Goal: Task Accomplishment & Management: Manage account settings

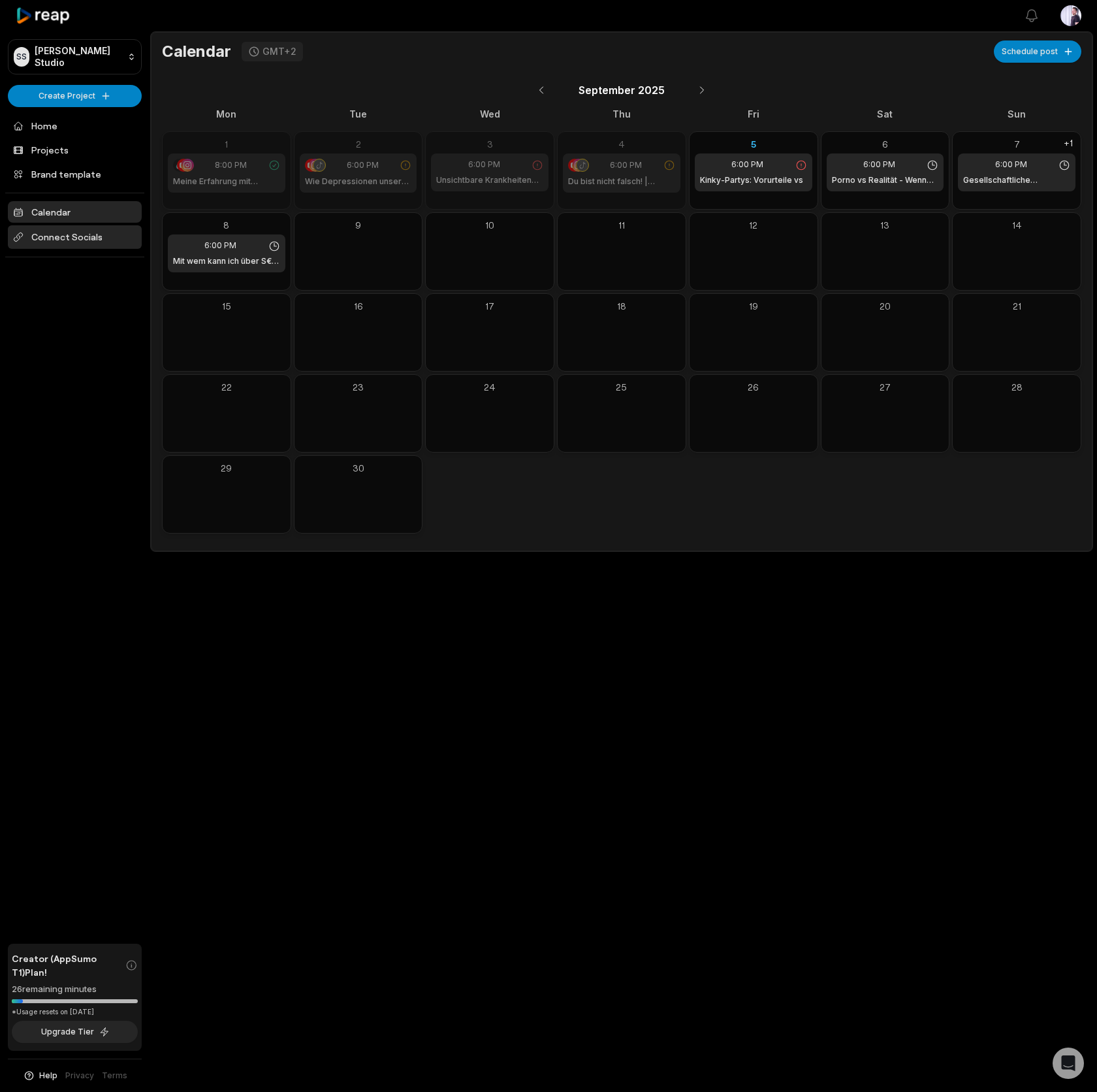
click at [30, 236] on span "Connect Socials" at bounding box center [74, 238] width 134 height 24
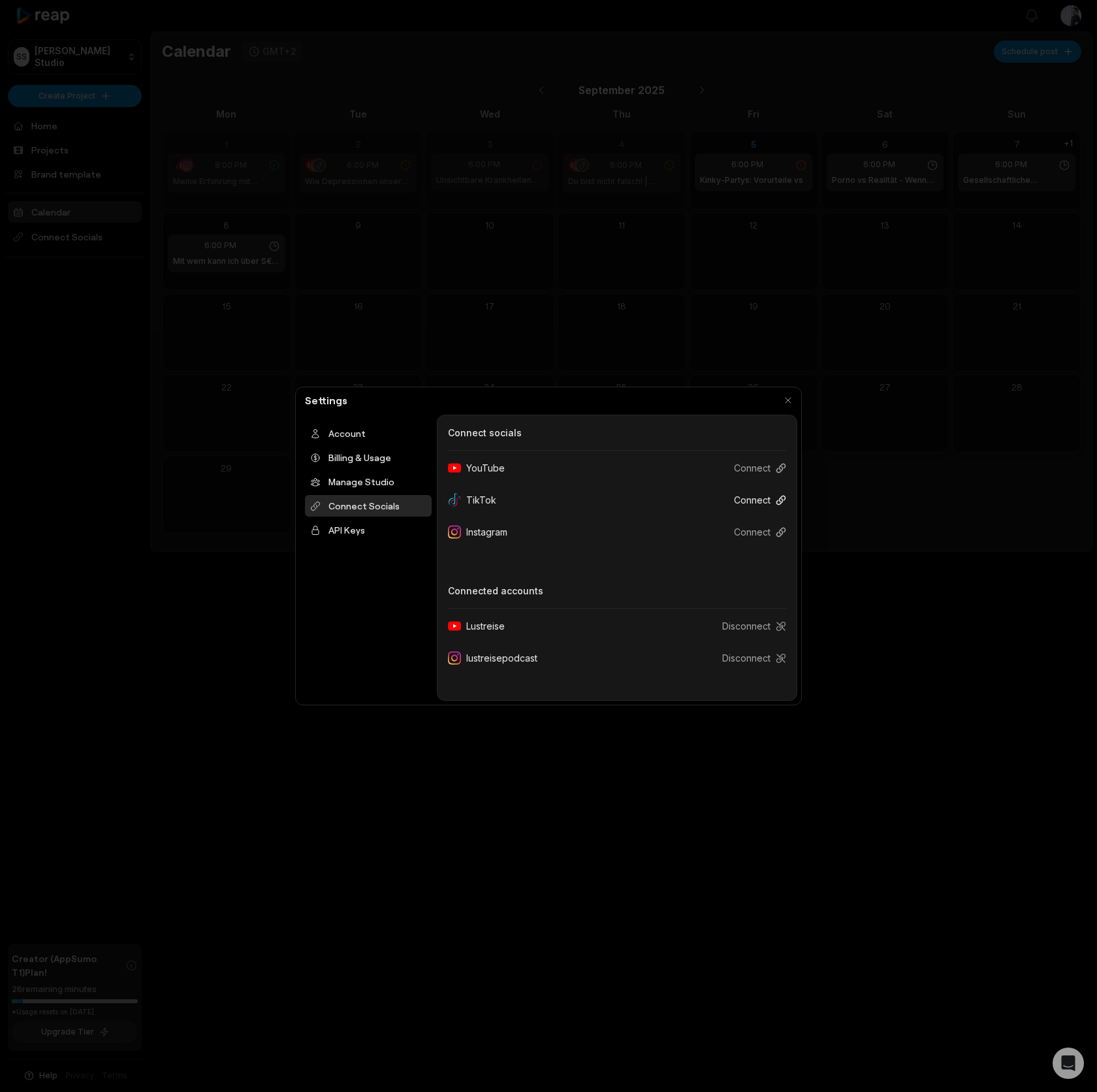
click at [759, 498] on button "Connect" at bounding box center [755, 500] width 63 height 25
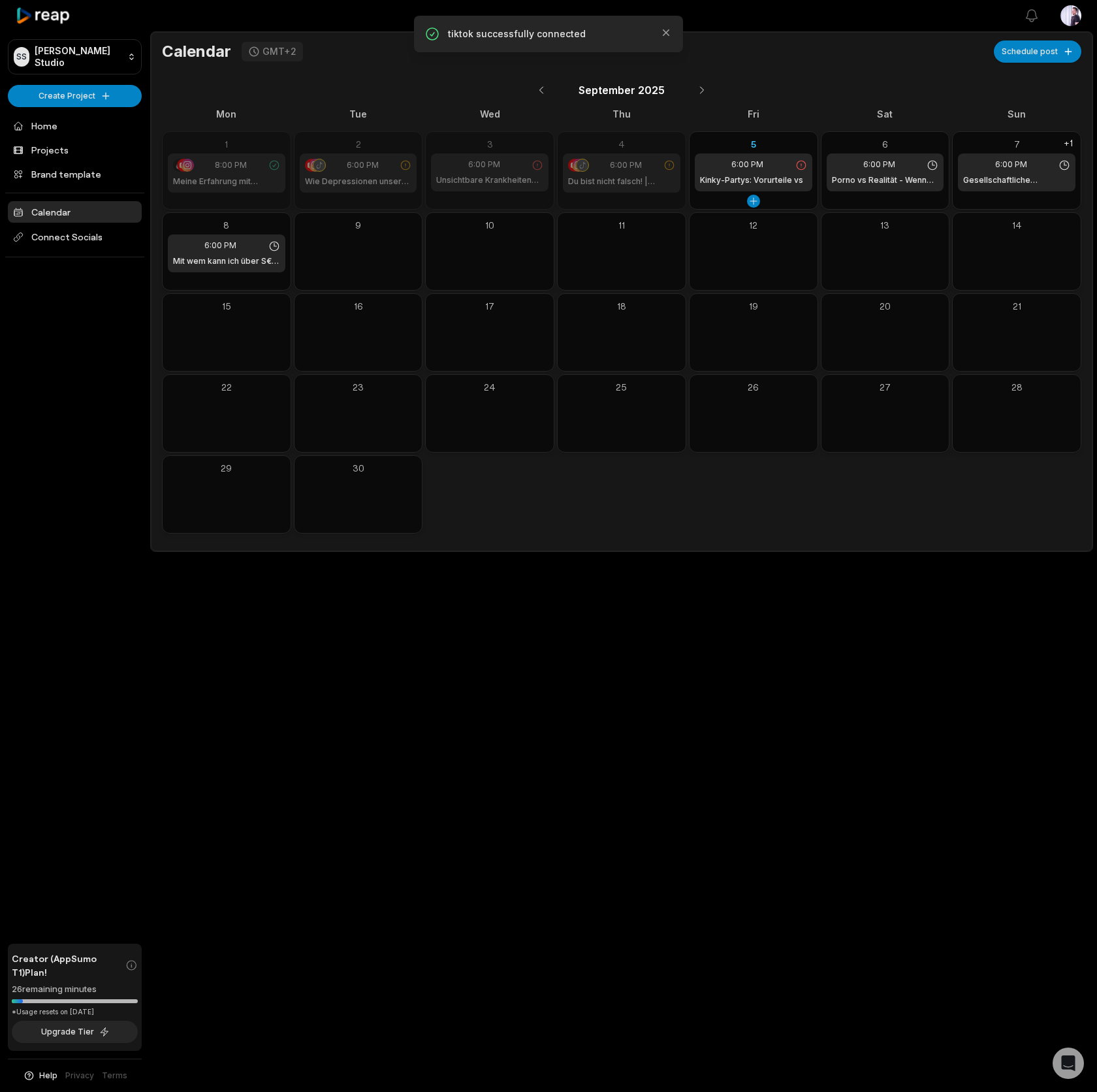
click at [755, 175] on h1 "Kinky-Partys: Vorurteile vs" at bounding box center [752, 180] width 103 height 12
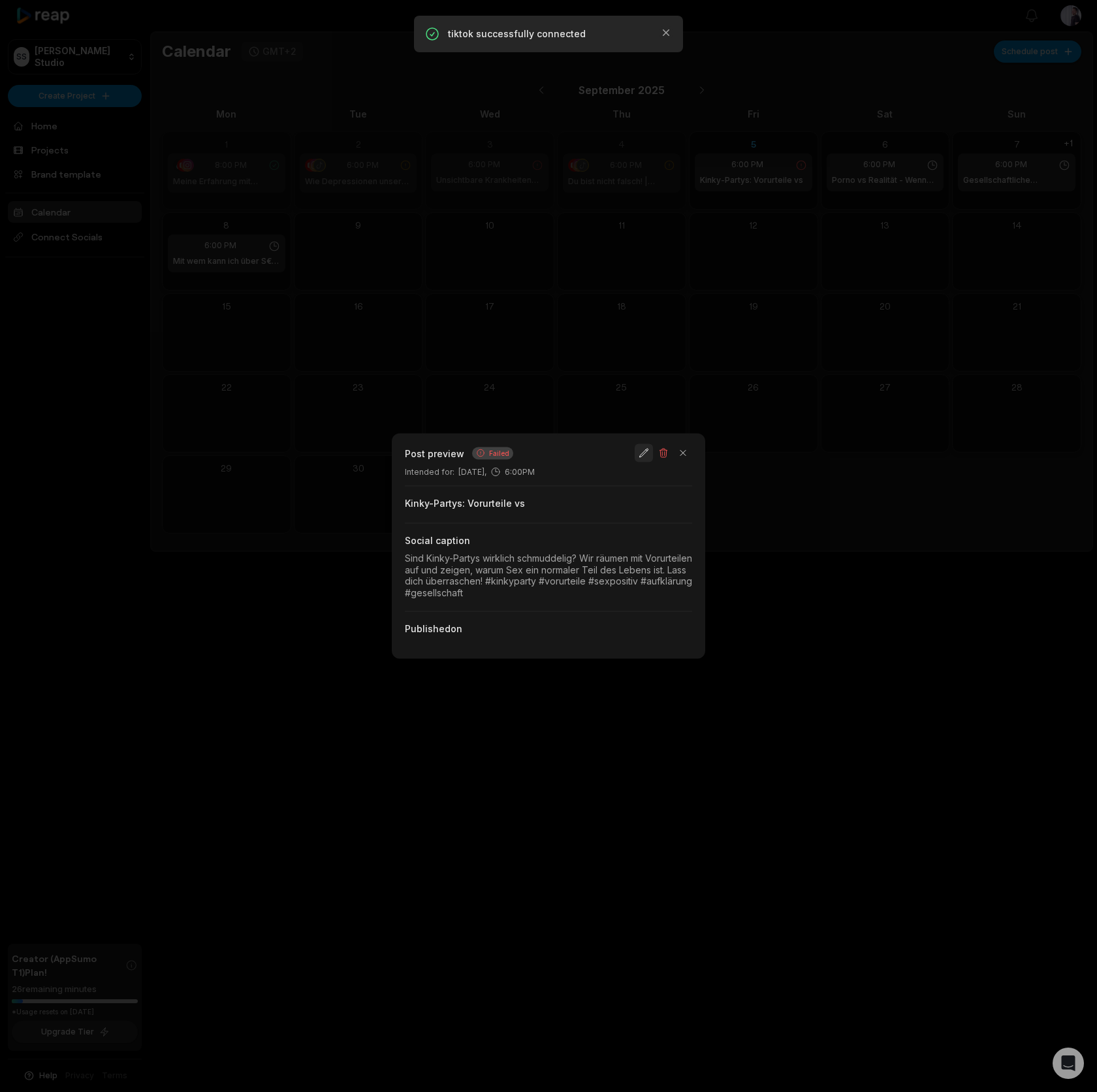
click at [645, 457] on button "button" at bounding box center [644, 454] width 19 height 19
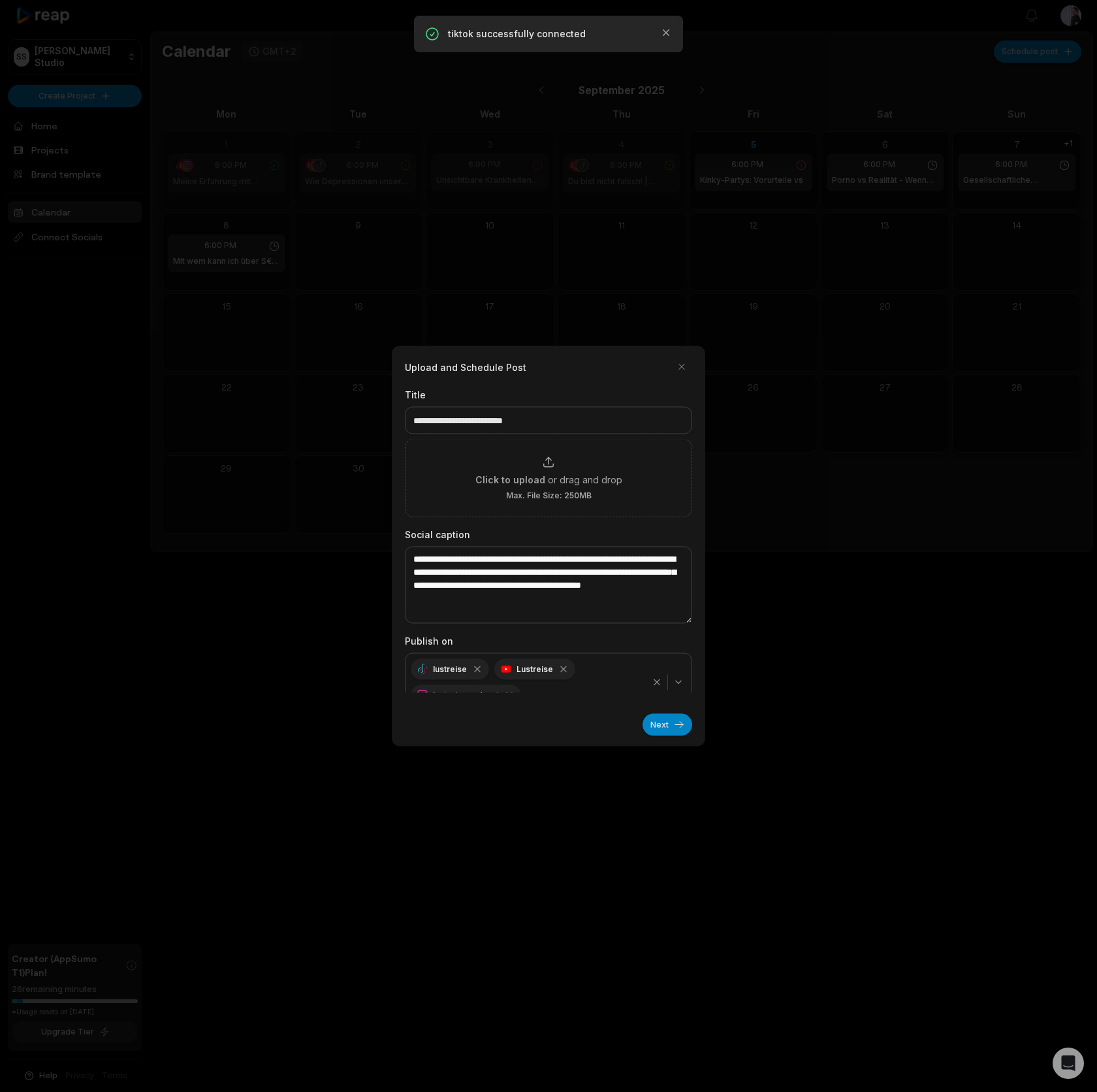
scroll to position [19, 0]
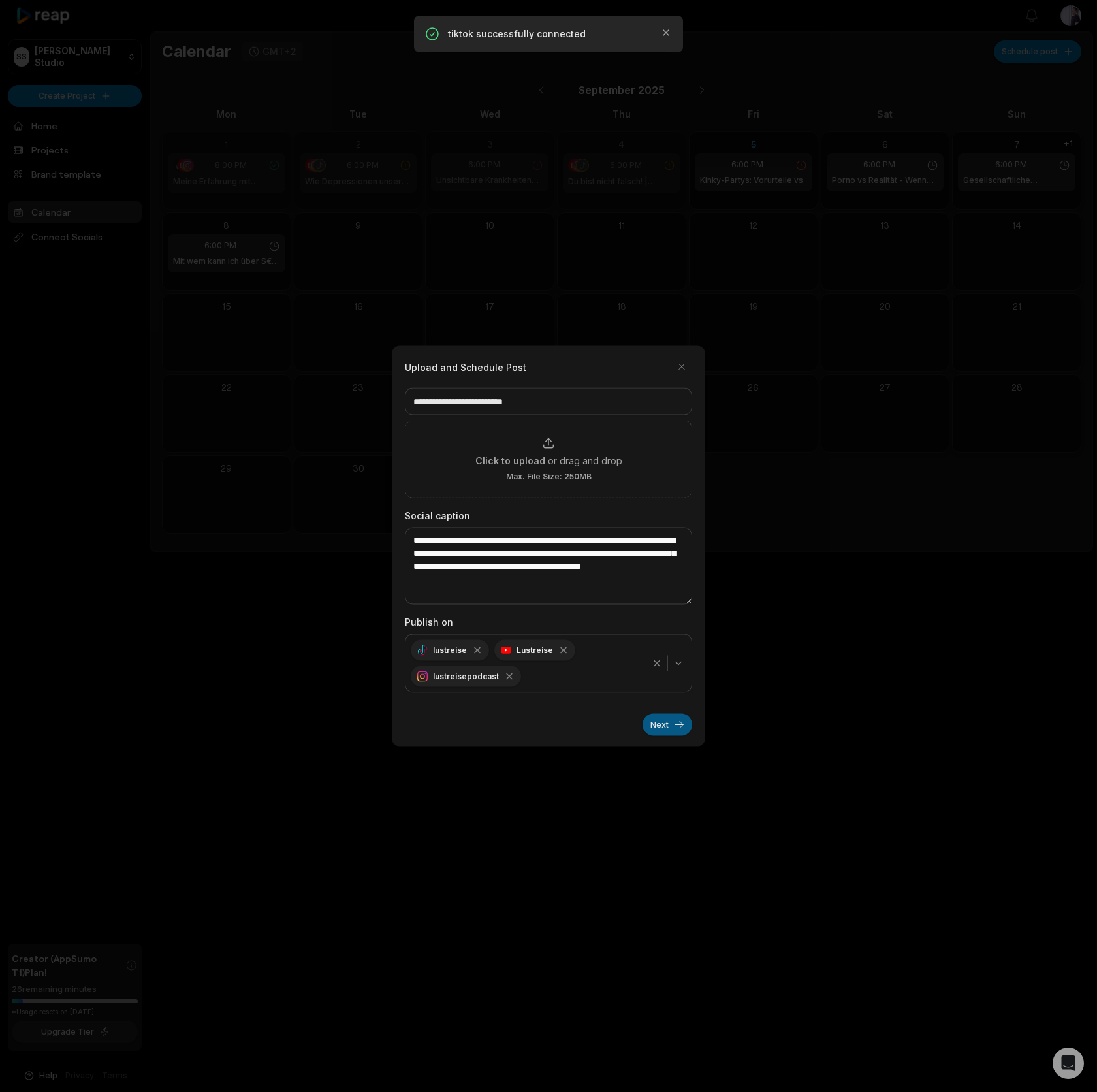
click at [674, 729] on button "Next" at bounding box center [668, 725] width 50 height 22
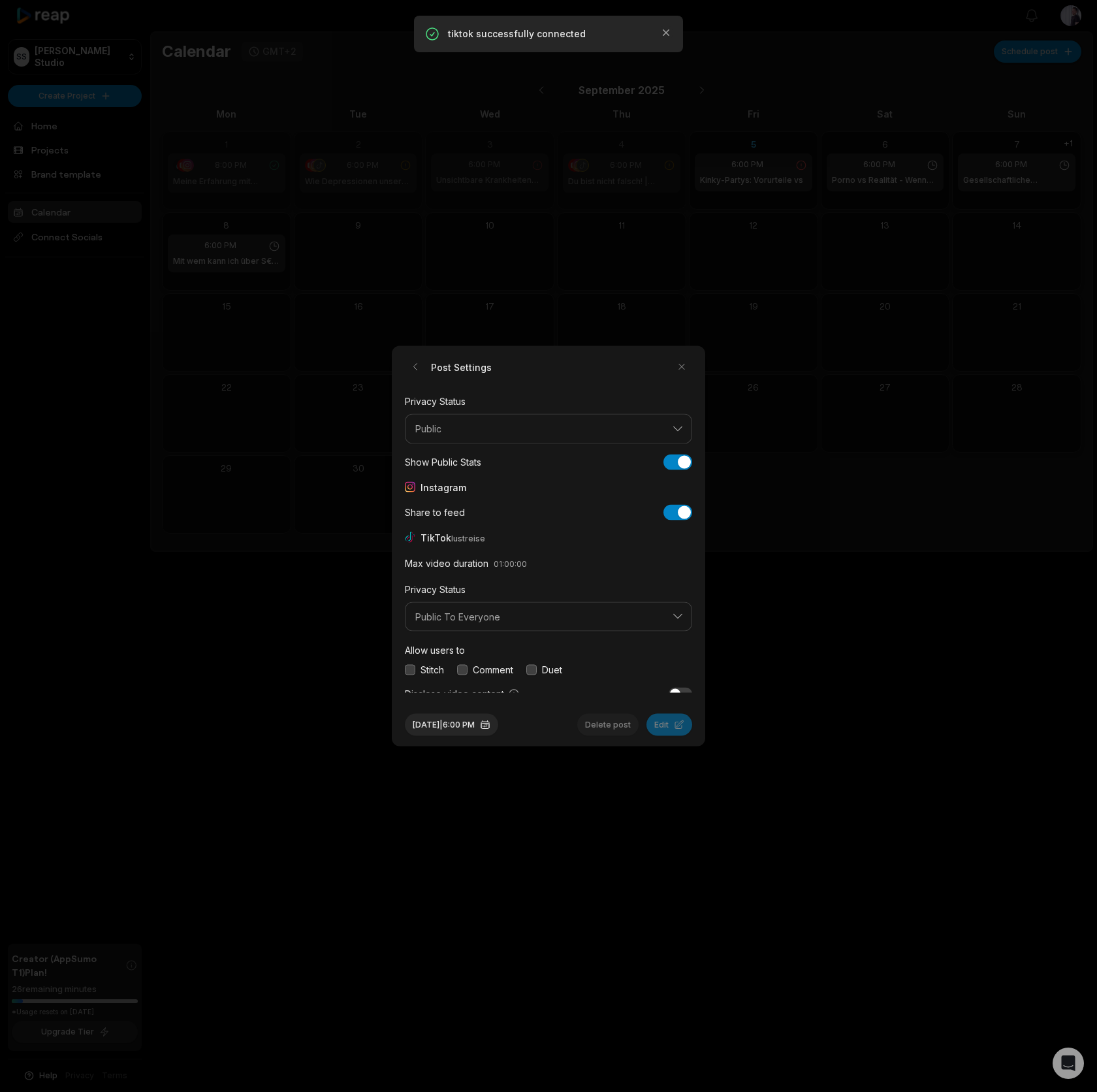
click at [412, 671] on button "button" at bounding box center [410, 669] width 10 height 10
click at [467, 670] on button "button" at bounding box center [462, 669] width 10 height 10
click at [532, 672] on button "button" at bounding box center [532, 669] width 10 height 10
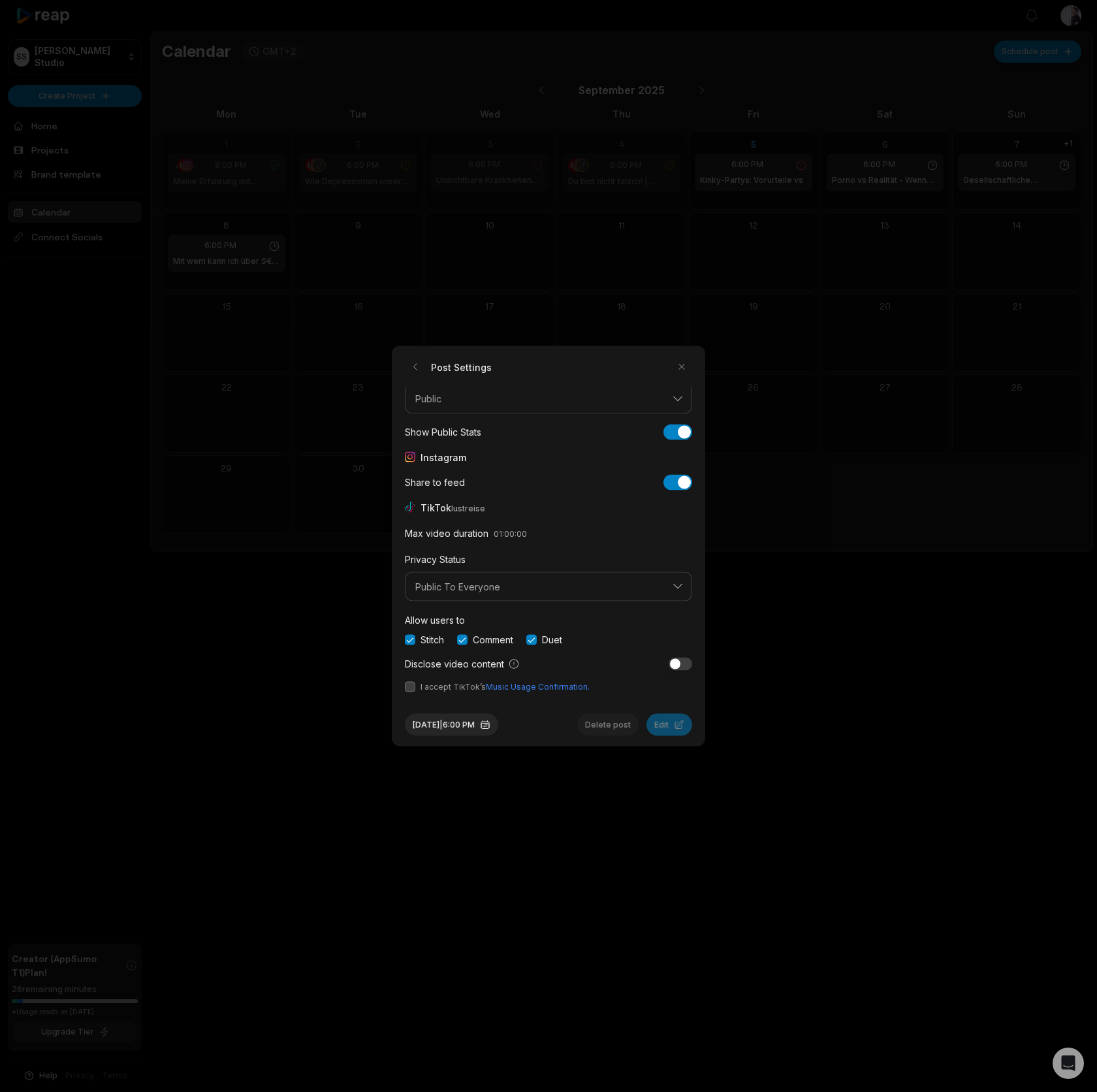
click at [413, 684] on button "button" at bounding box center [410, 687] width 10 height 10
click at [488, 724] on button "Sep 5, 2025 | 6:00 PM" at bounding box center [451, 725] width 94 height 22
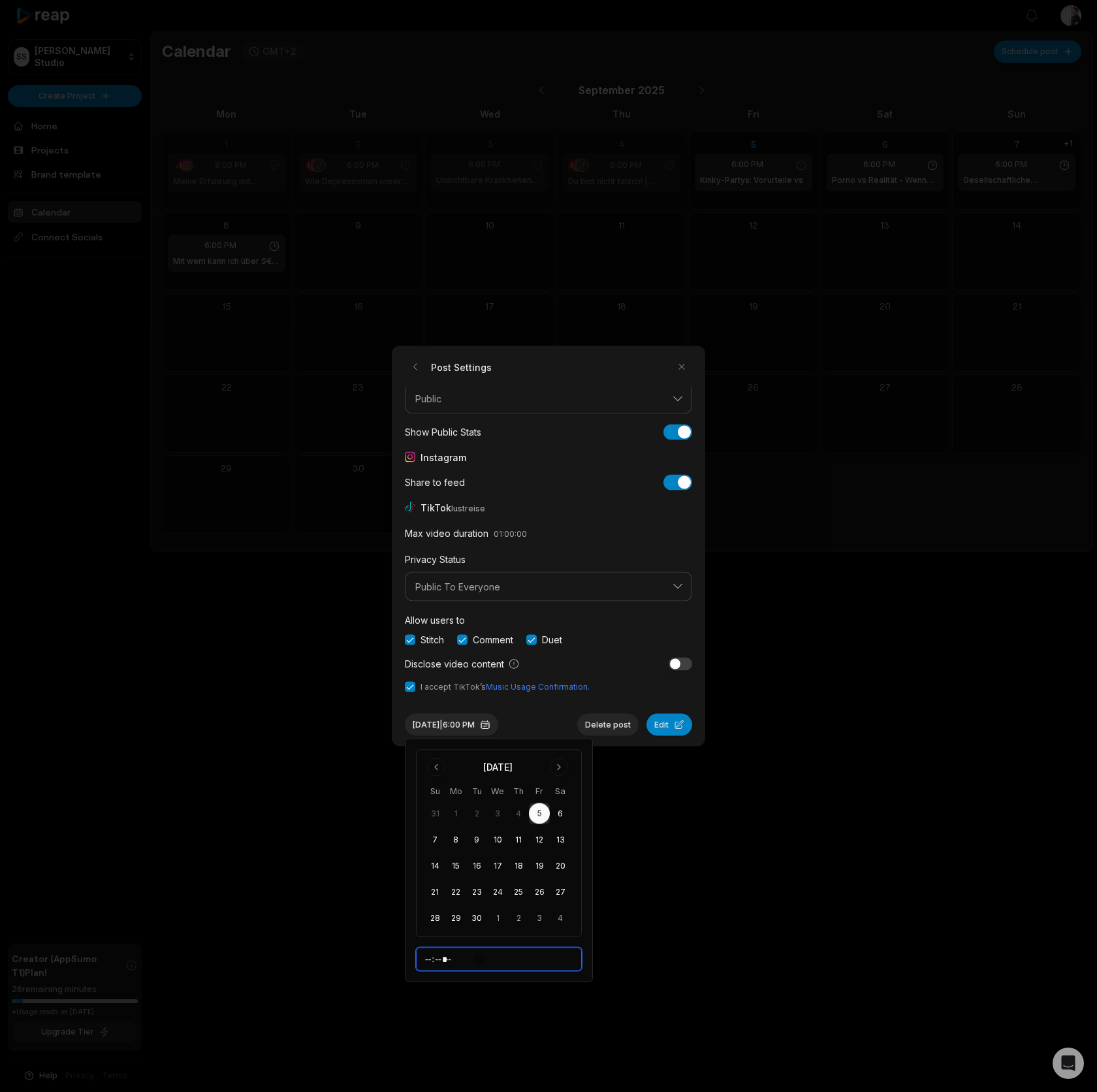
click at [426, 960] on input "*****" at bounding box center [499, 959] width 166 height 24
type input "*****"
click at [677, 723] on button "Edit" at bounding box center [669, 725] width 46 height 22
